Goal: Task Accomplishment & Management: Complete application form

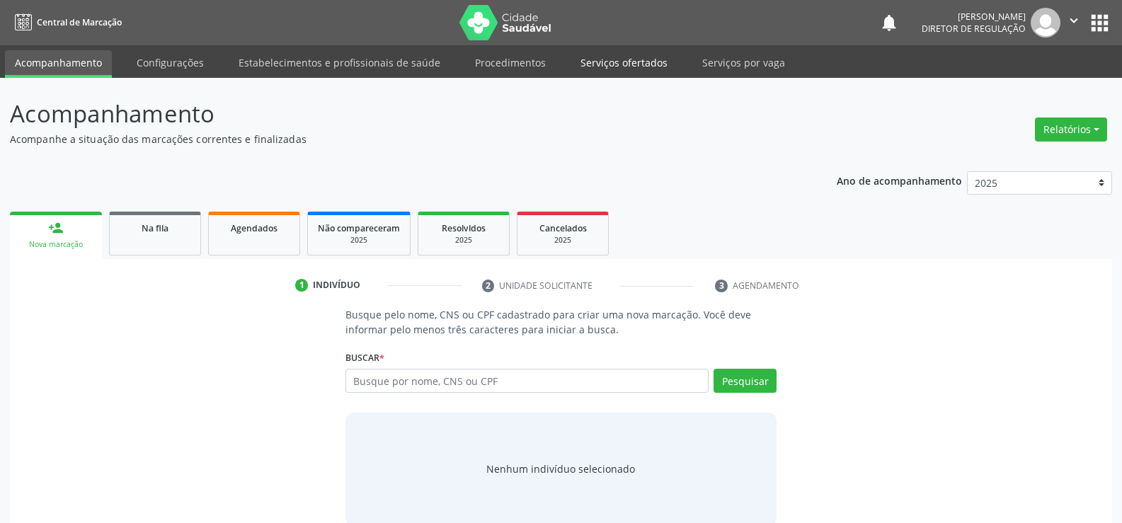
click at [605, 61] on link "Serviços ofertados" at bounding box center [624, 62] width 107 height 25
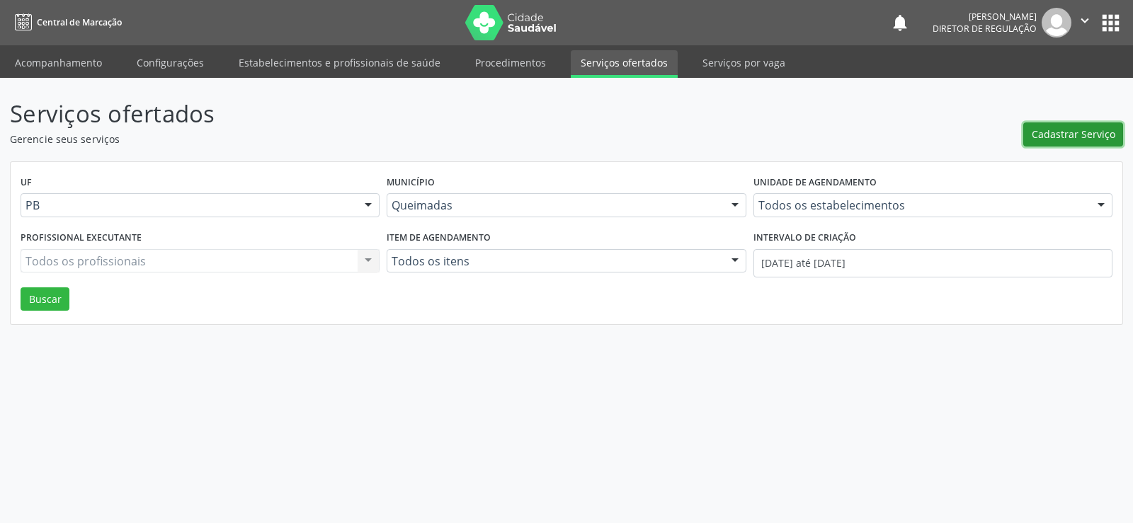
click at [1080, 132] on span "Cadastrar Serviço" at bounding box center [1074, 134] width 84 height 15
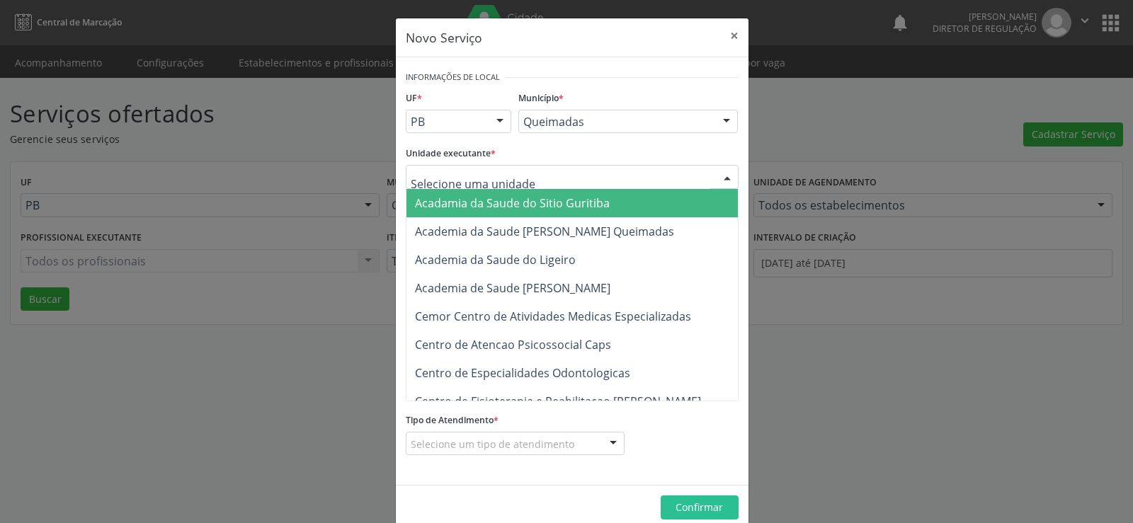
click at [723, 176] on div at bounding box center [727, 178] width 21 height 24
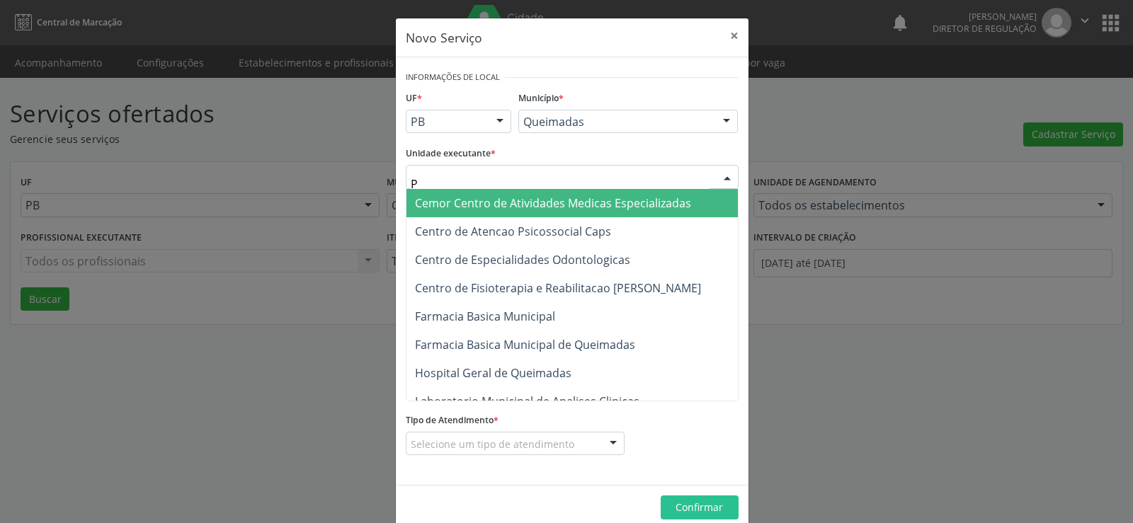
type input "PO"
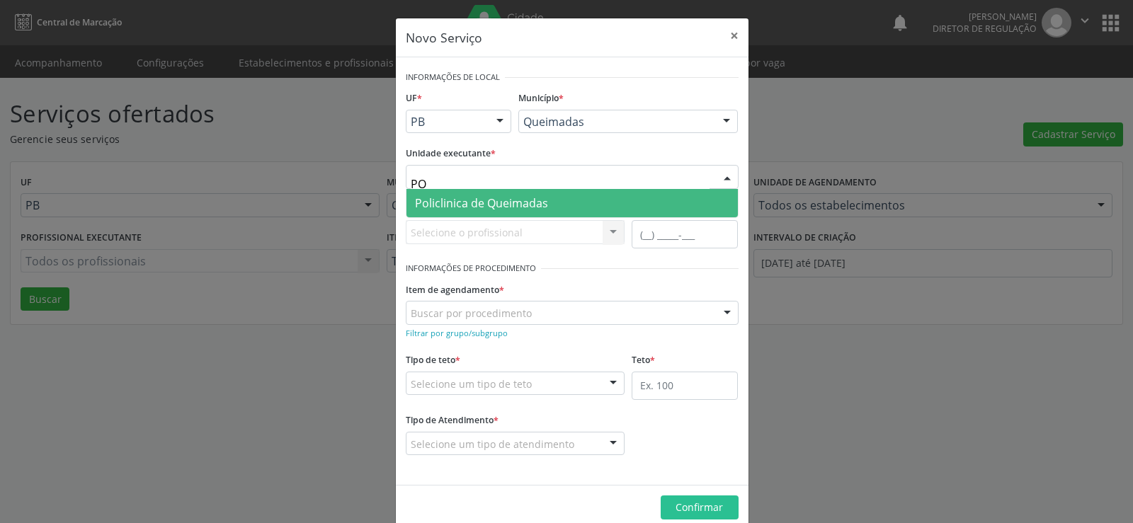
click at [486, 205] on span "Policlinica de Queimadas" at bounding box center [481, 203] width 133 height 16
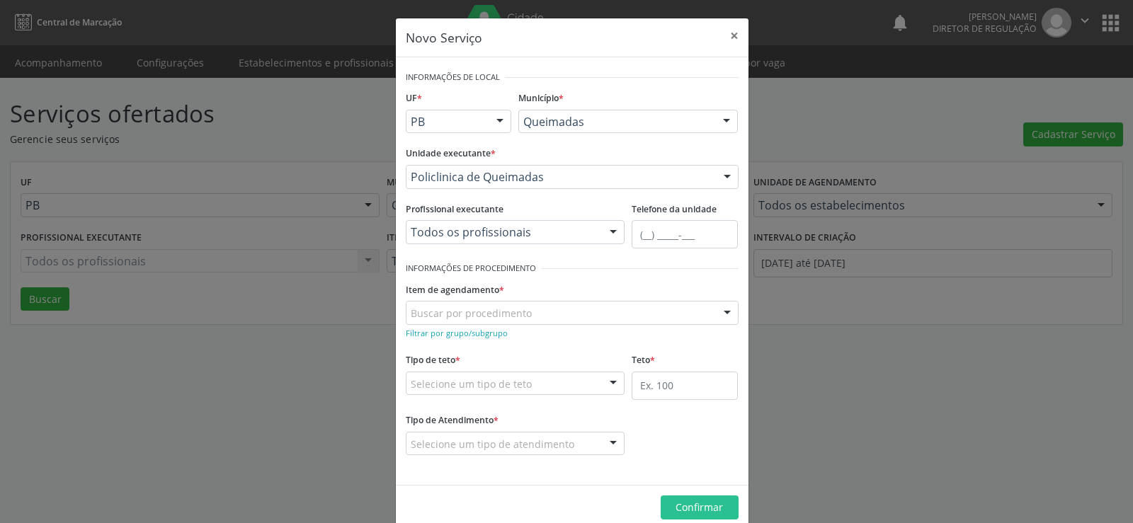
click at [611, 231] on div at bounding box center [613, 233] width 21 height 24
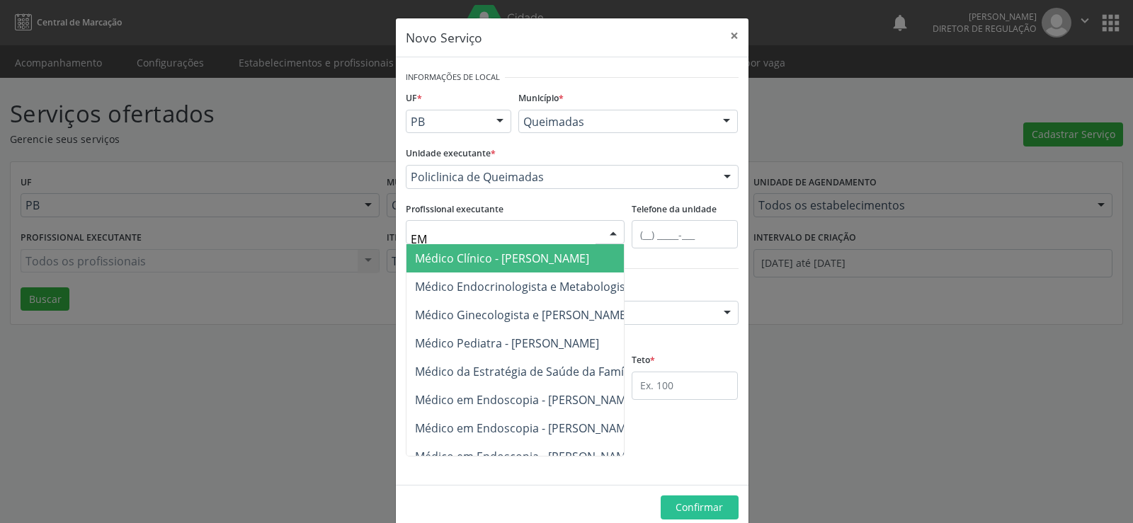
type input "E"
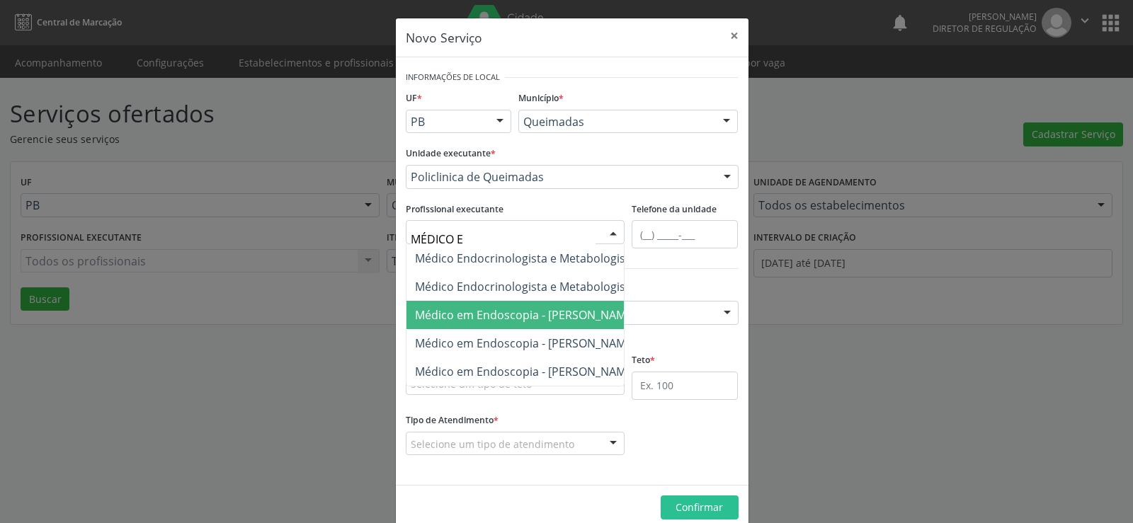
type input "MÉDICO EN"
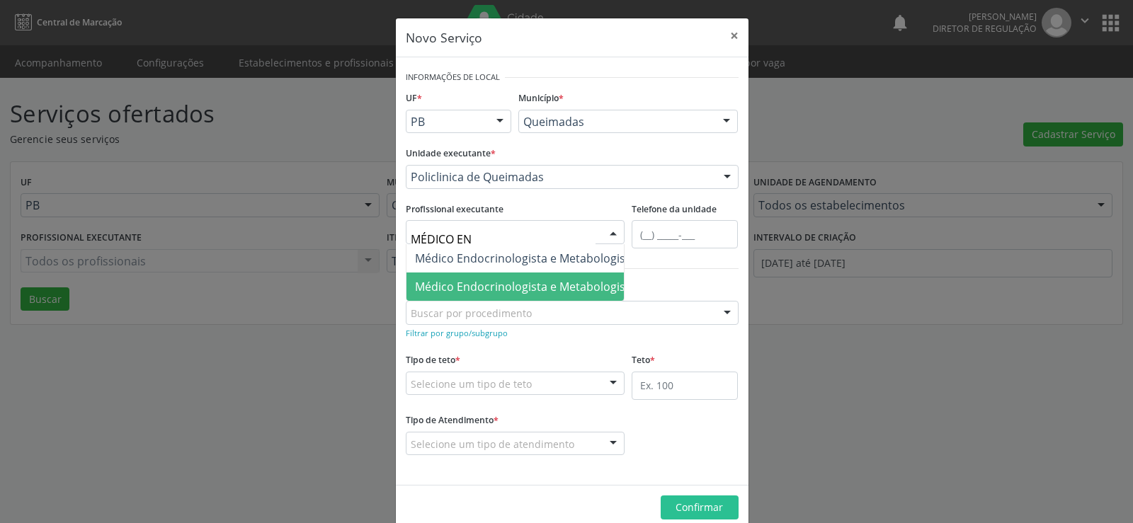
click at [547, 291] on span "Médico Endocrinologista e Metabologista - [PERSON_NAME]" at bounding box center [574, 287] width 318 height 16
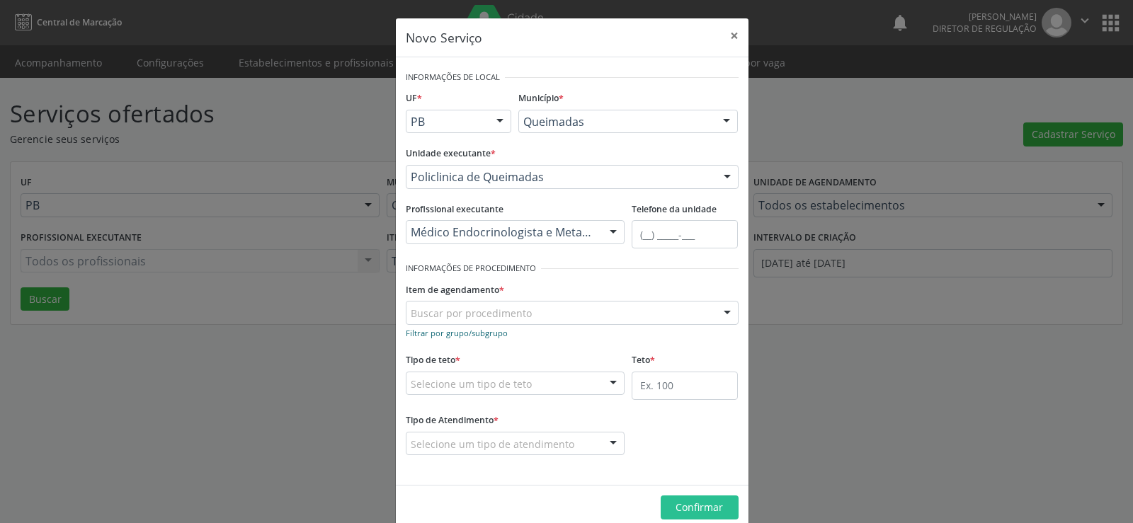
click at [423, 336] on small "Filtrar por grupo/subgrupo" at bounding box center [457, 333] width 102 height 11
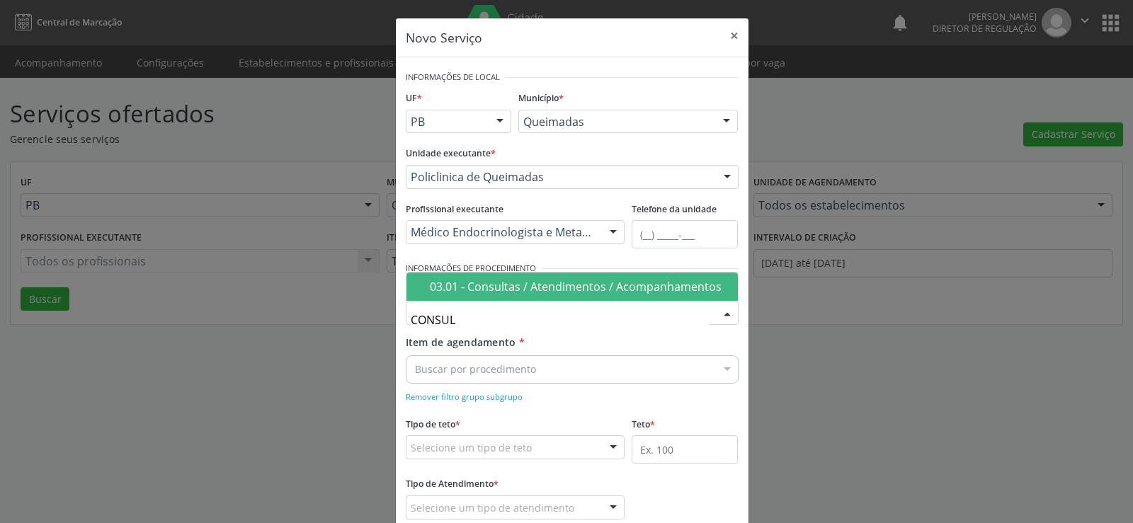
type input "CONSULT"
click at [562, 283] on div "03.01 - Consultas / Atendimentos / Acompanhamentos" at bounding box center [580, 286] width 300 height 11
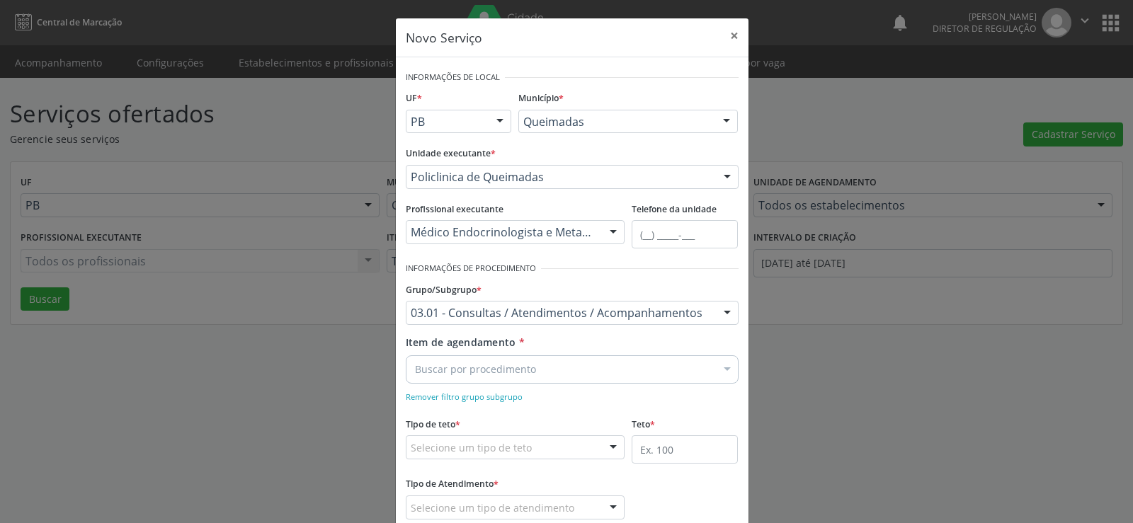
scroll to position [89, 0]
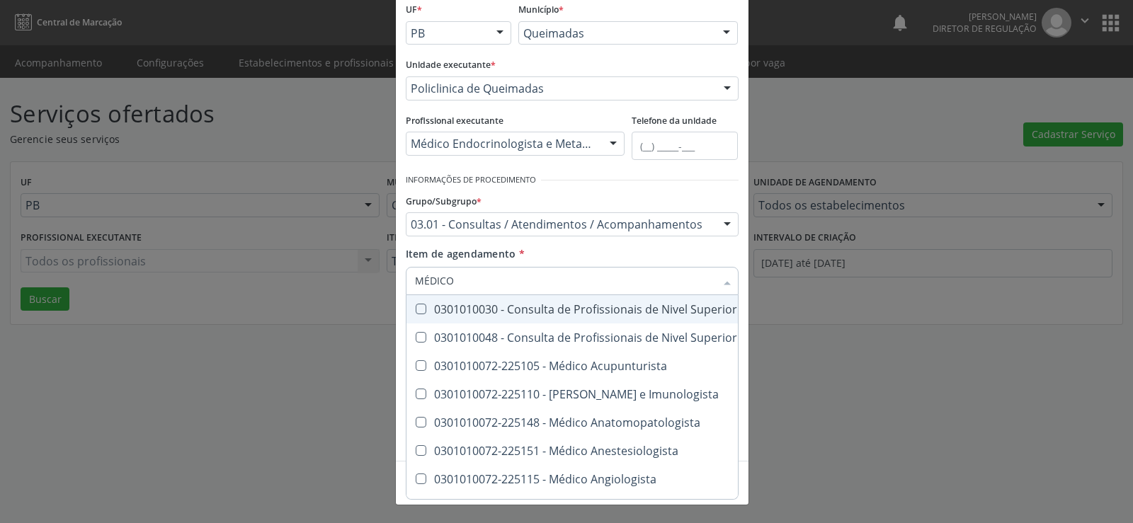
type input "MÉDICO"
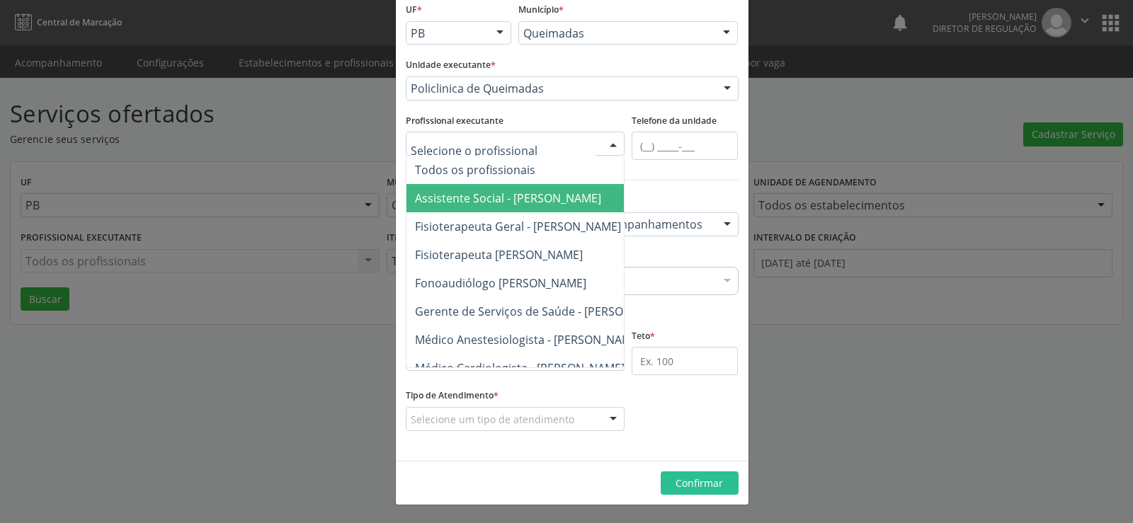
click at [609, 142] on div at bounding box center [613, 144] width 21 height 24
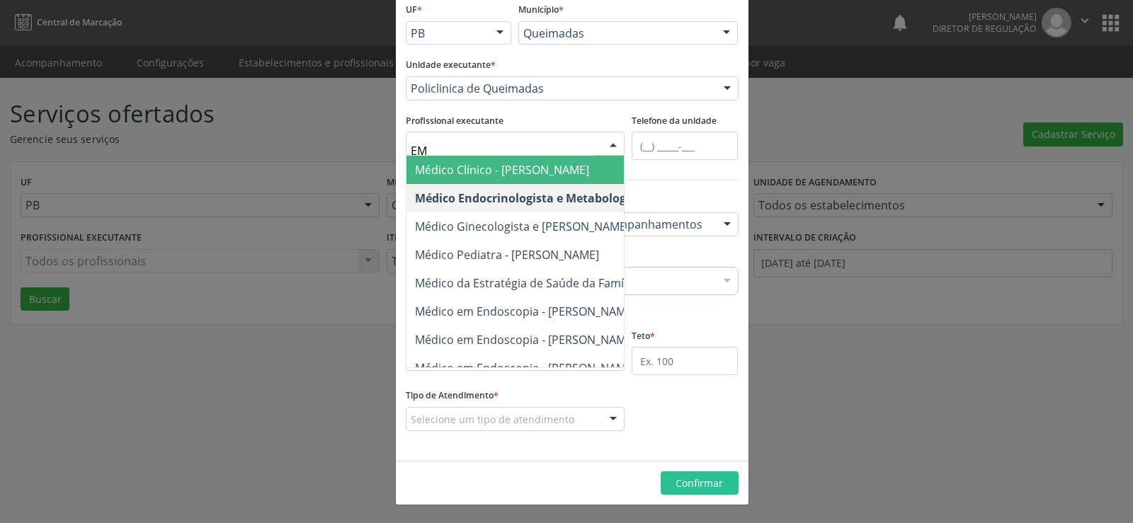
type input "E"
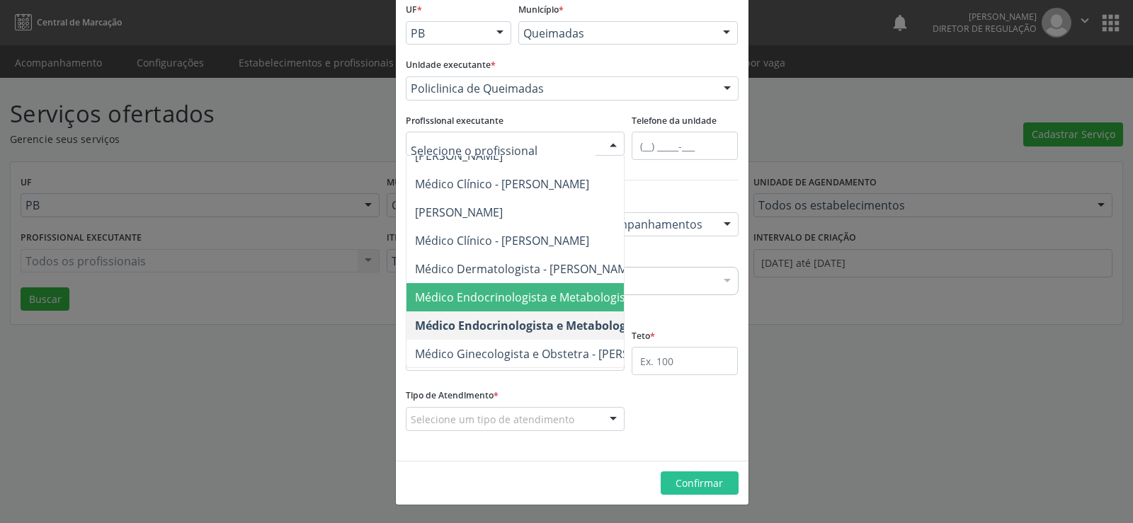
scroll to position [0, 0]
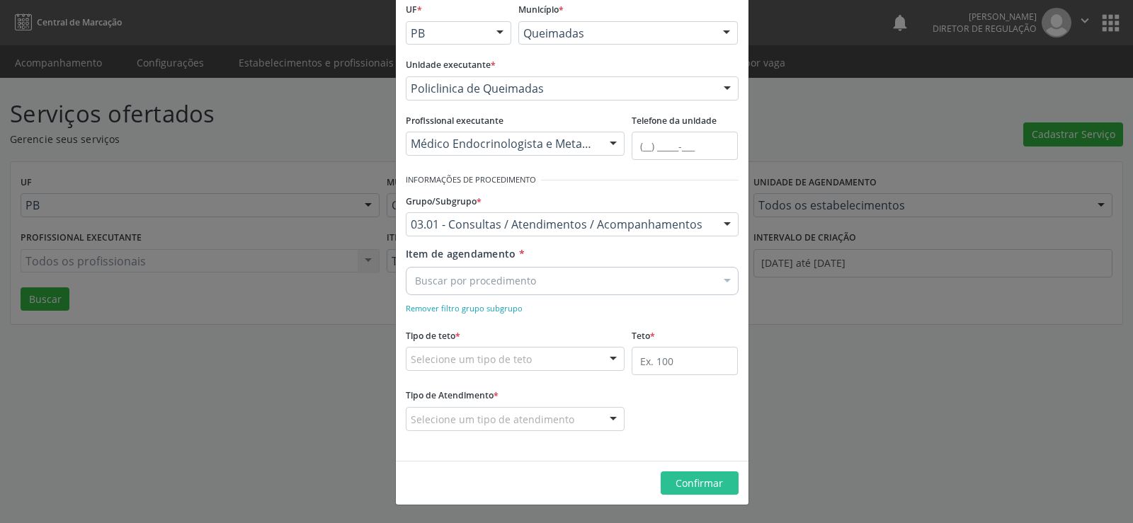
click at [613, 138] on div at bounding box center [613, 144] width 21 height 24
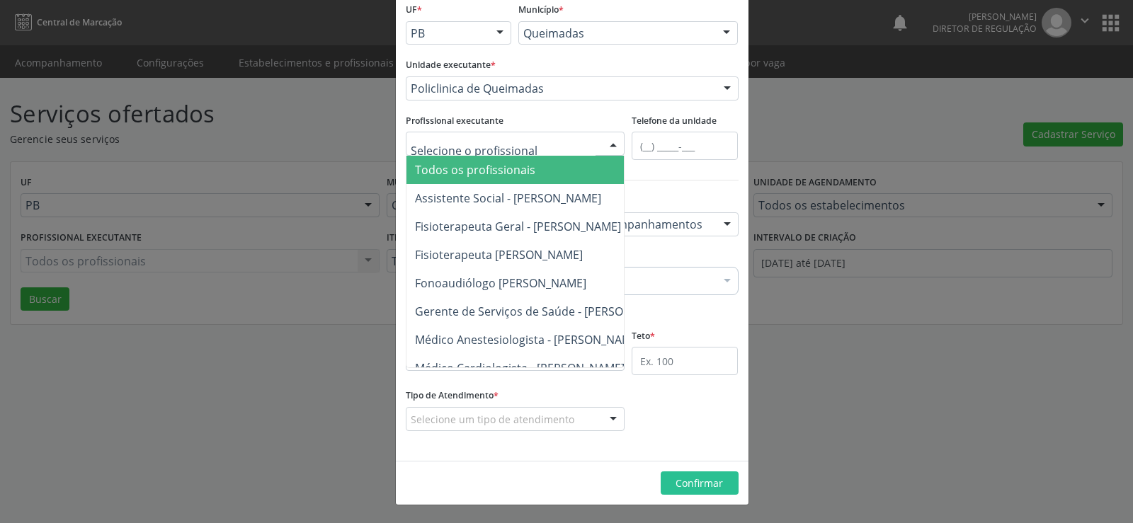
click at [611, 139] on div at bounding box center [613, 144] width 21 height 24
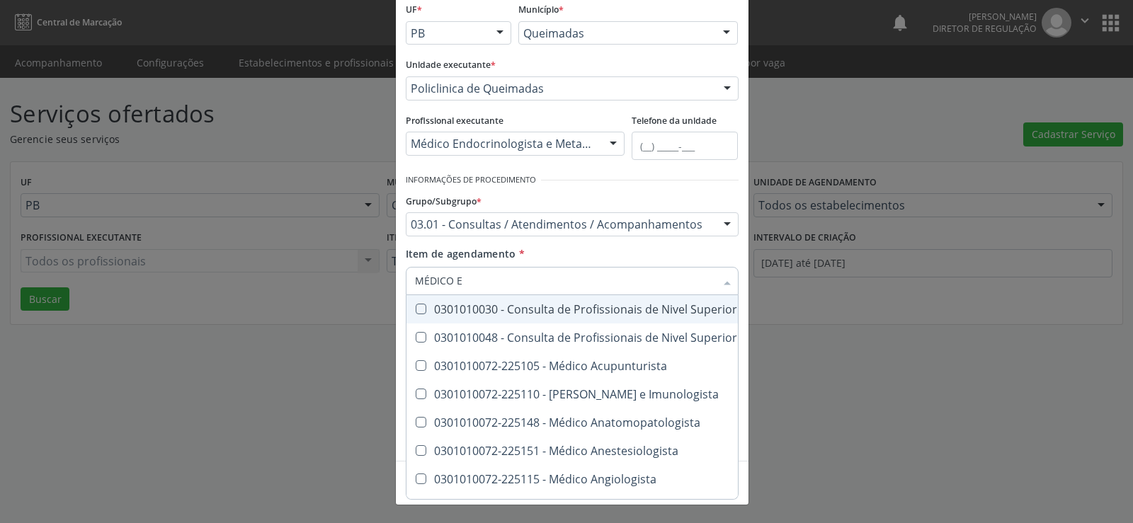
type input "MÉDICO EN"
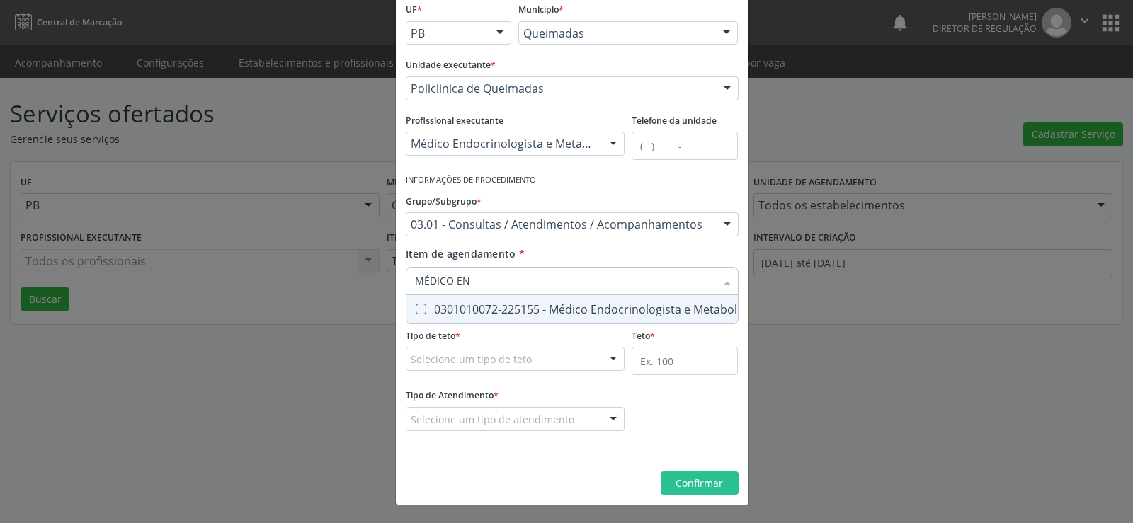
click at [416, 309] on Metabologista at bounding box center [421, 309] width 11 height 11
click at [416, 309] on Metabologista "checkbox" at bounding box center [410, 308] width 9 height 9
checkbox Metabologista "true"
click at [609, 139] on div at bounding box center [613, 144] width 21 height 24
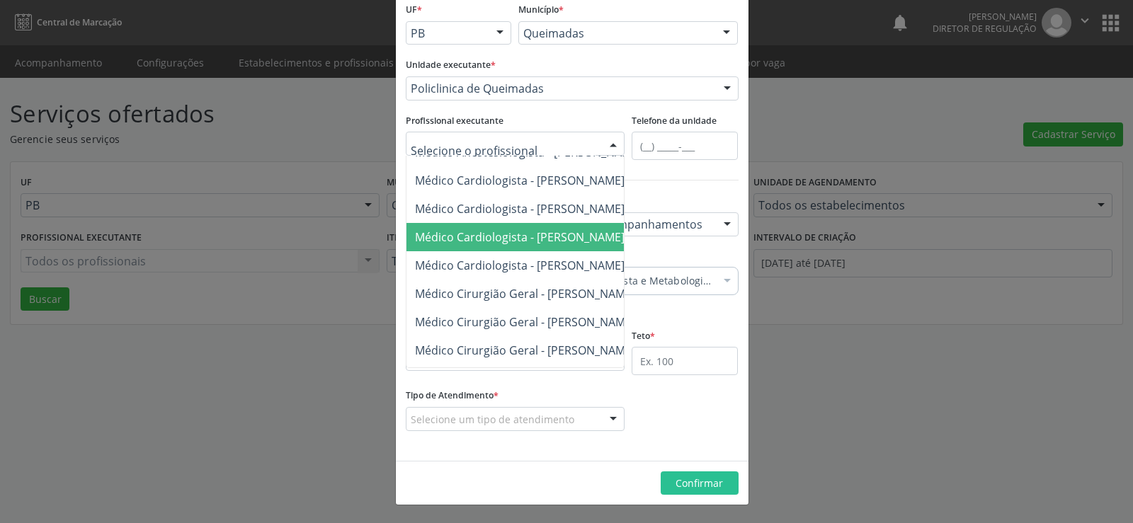
scroll to position [212, 0]
